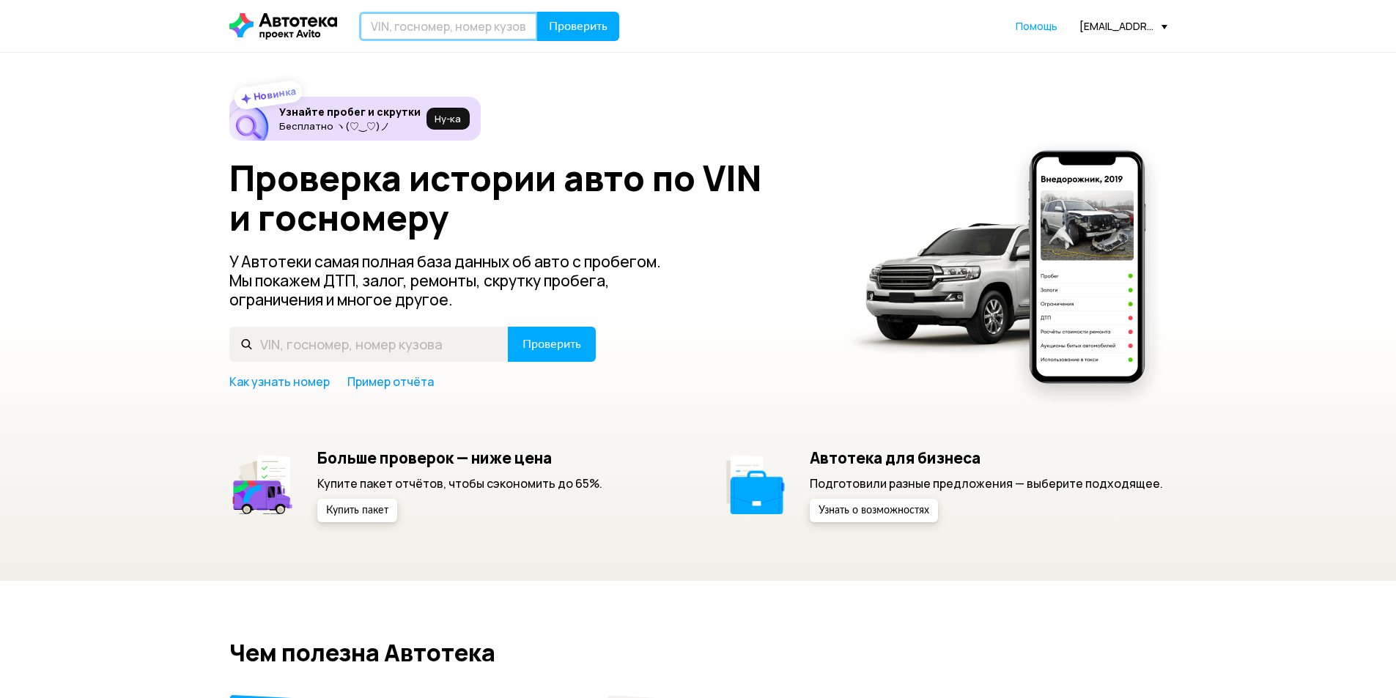
click at [398, 32] on input "text" at bounding box center [448, 26] width 179 height 29
paste input "[VEHICLE_IDENTIFICATION_NUMBER]"
type input "[VEHICLE_IDENTIFICATION_NUMBER]"
click at [578, 40] on button "Проверить" at bounding box center [578, 26] width 82 height 29
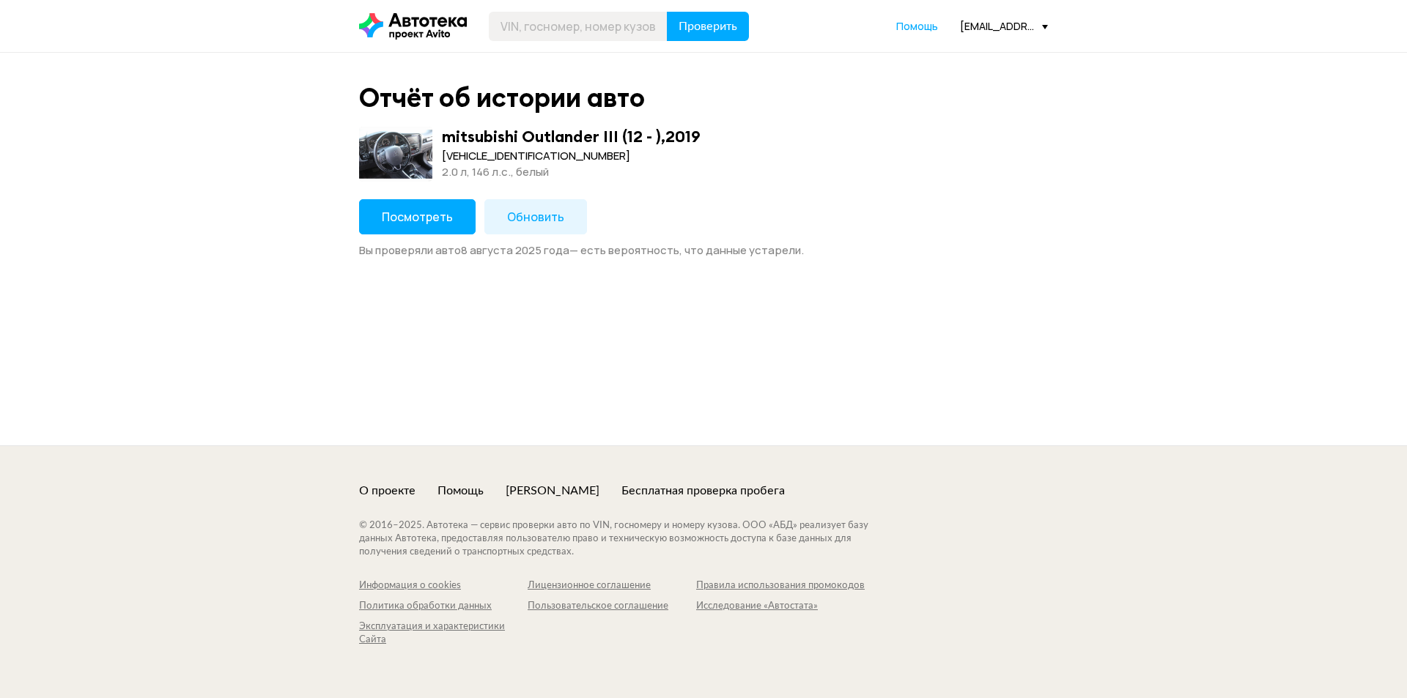
click at [447, 214] on span "Посмотреть" at bounding box center [417, 217] width 71 height 16
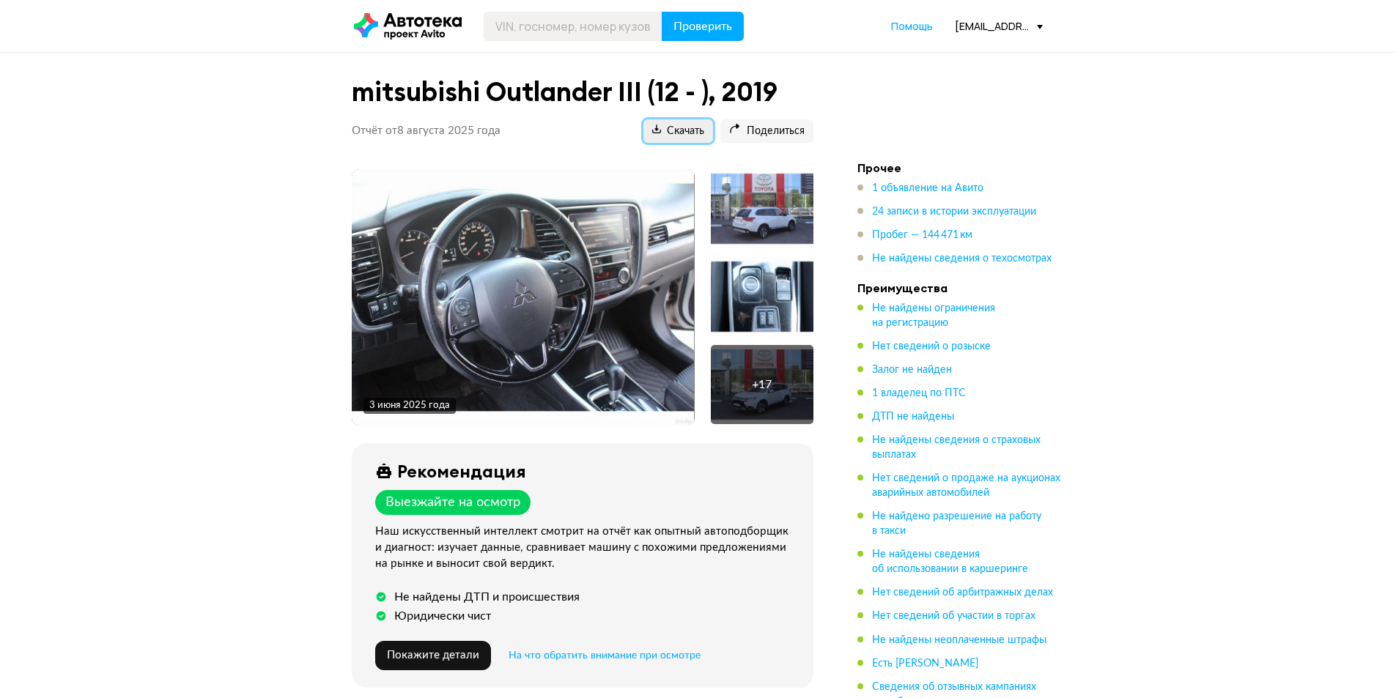
click at [679, 127] on span "Скачать" at bounding box center [678, 132] width 52 height 14
